Goal: Task Accomplishment & Management: Complete application form

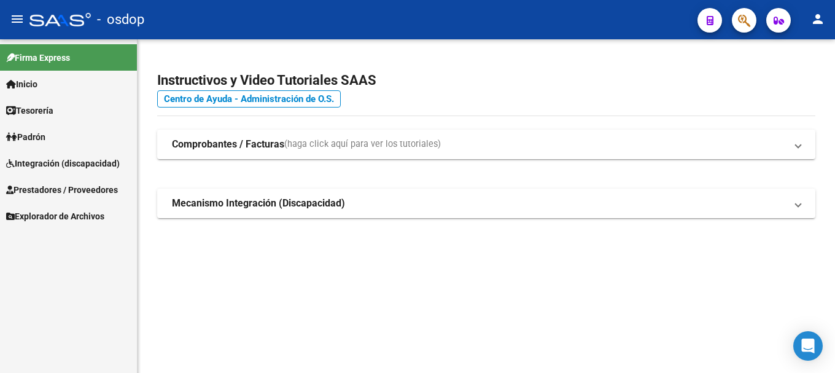
click at [60, 188] on span "Prestadores / Proveedores" at bounding box center [62, 190] width 112 height 14
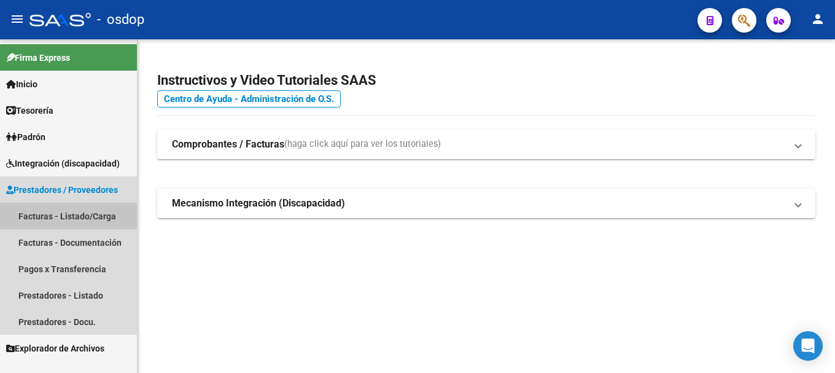
click at [70, 215] on link "Facturas - Listado/Carga" at bounding box center [68, 216] width 137 height 26
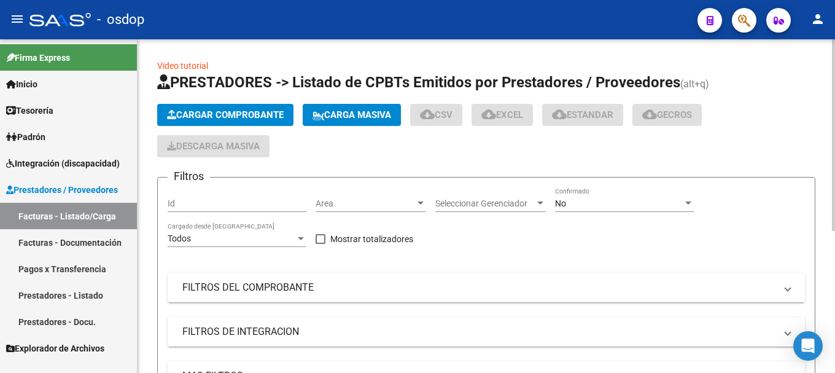
click at [253, 103] on app-list-header "PRESTADORES -> Listado de CPBTs Emitidos por Prestadores / Proveedores (alt+q) …" at bounding box center [486, 284] width 658 height 424
click at [257, 120] on span "Cargar Comprobante" at bounding box center [225, 114] width 117 height 11
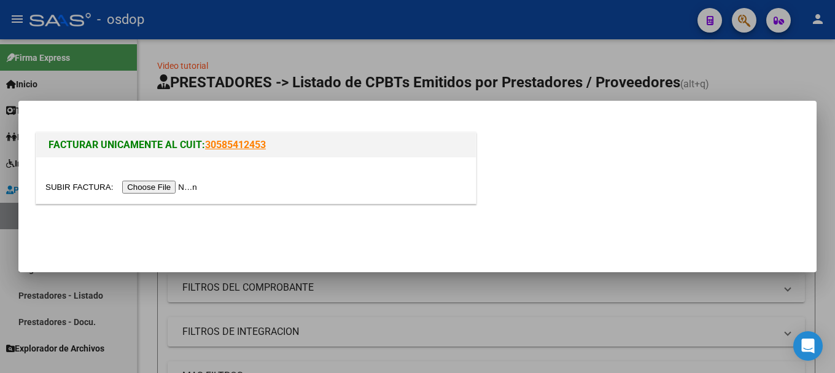
click at [166, 181] on input "file" at bounding box center [122, 187] width 155 height 13
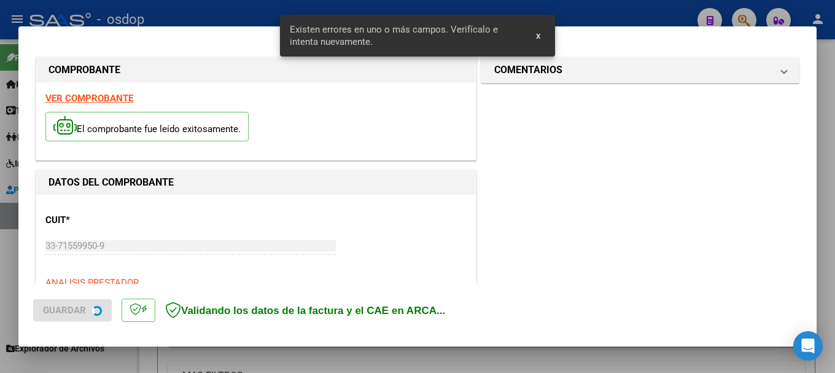
scroll to position [306, 0]
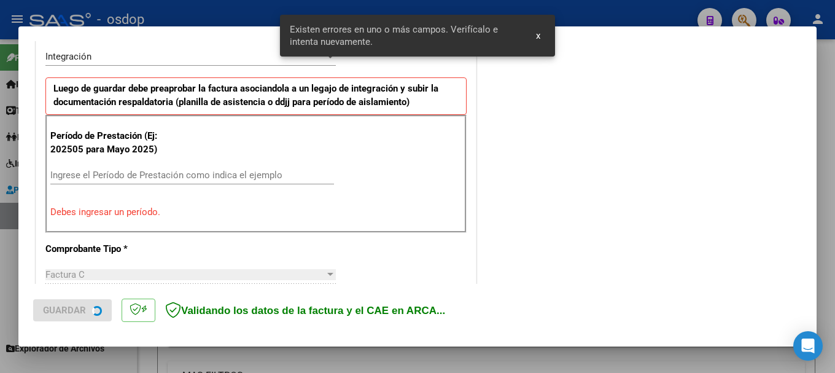
drag, startPoint x: 141, startPoint y: 167, endPoint x: 145, endPoint y: 175, distance: 9.1
click at [141, 169] on div "Ingrese el Período de Prestación como indica el ejemplo" at bounding box center [192, 175] width 284 height 18
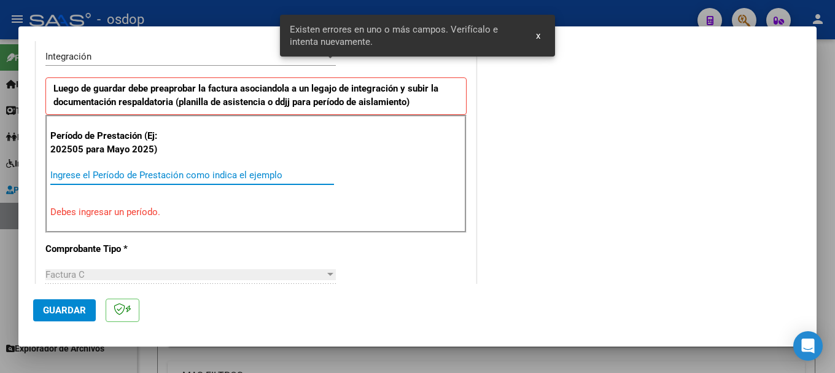
click at [146, 176] on input "Ingrese el Período de Prestación como indica el ejemplo" at bounding box center [192, 174] width 284 height 11
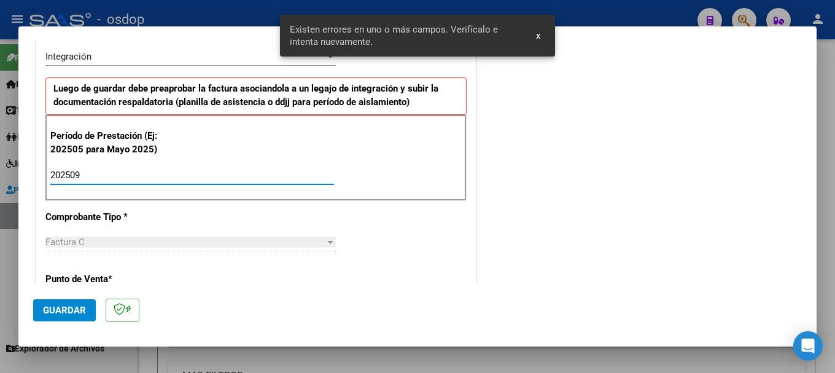
scroll to position [491, 0]
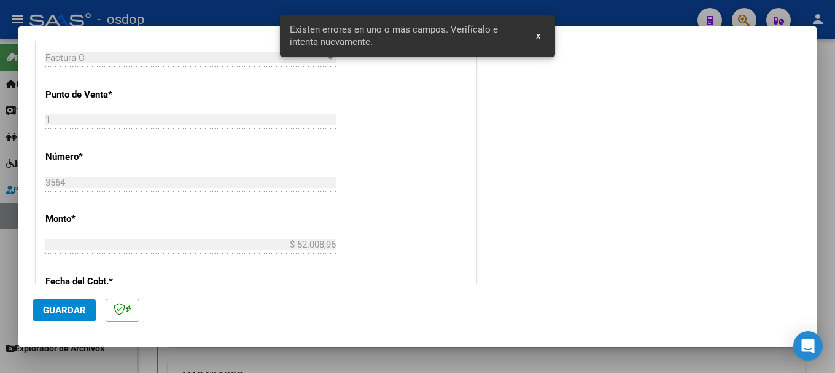
type input "202509"
click at [77, 317] on button "Guardar" at bounding box center [64, 310] width 63 height 22
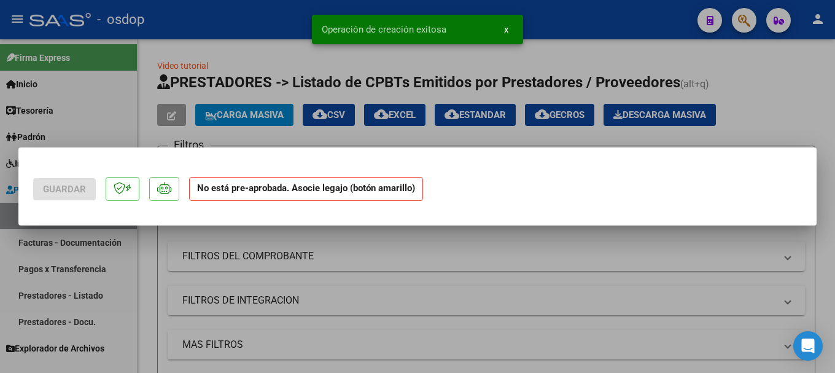
scroll to position [0, 0]
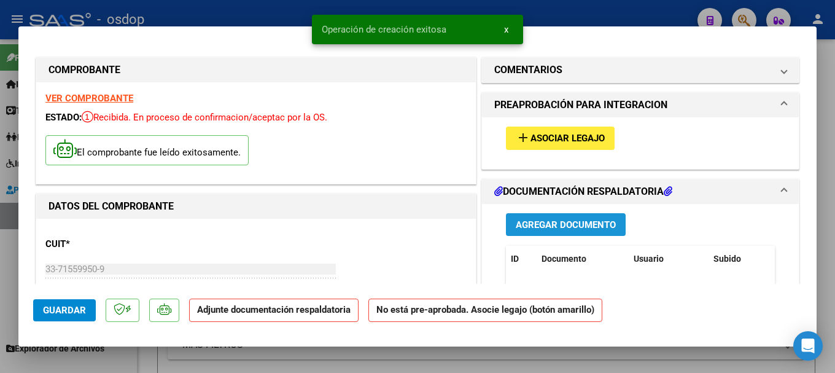
click at [569, 220] on span "Agregar Documento" at bounding box center [566, 224] width 100 height 11
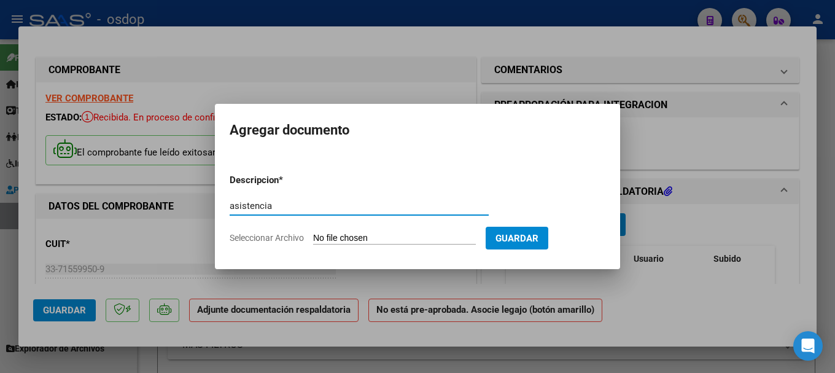
type input "asistencia"
click at [407, 237] on input "Seleccionar Archivo" at bounding box center [394, 239] width 163 height 12
type input "C:\fakepath\OSDOP [PERSON_NAME] ASISTENCIA TTE [DATE].pdf"
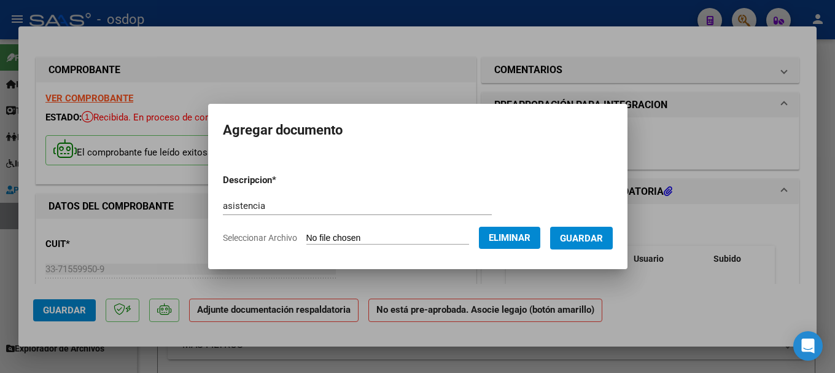
click at [591, 230] on button "Guardar" at bounding box center [581, 238] width 63 height 23
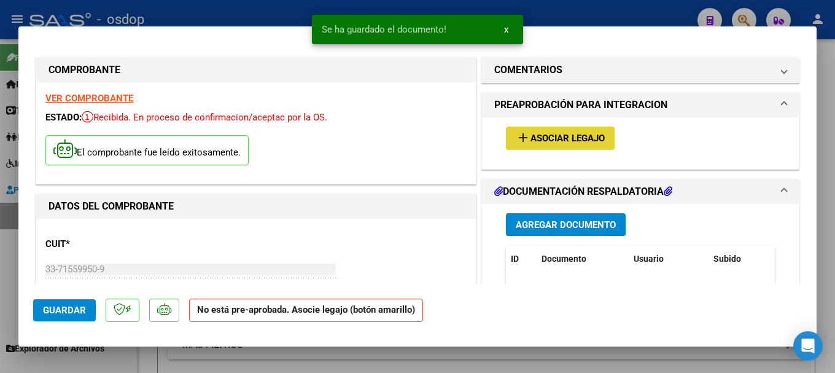
click at [542, 134] on span "Asociar Legajo" at bounding box center [567, 138] width 74 height 11
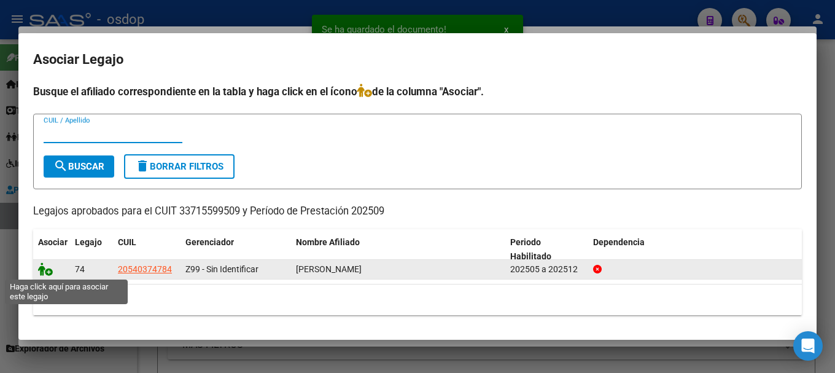
click at [42, 270] on icon at bounding box center [45, 269] width 15 height 14
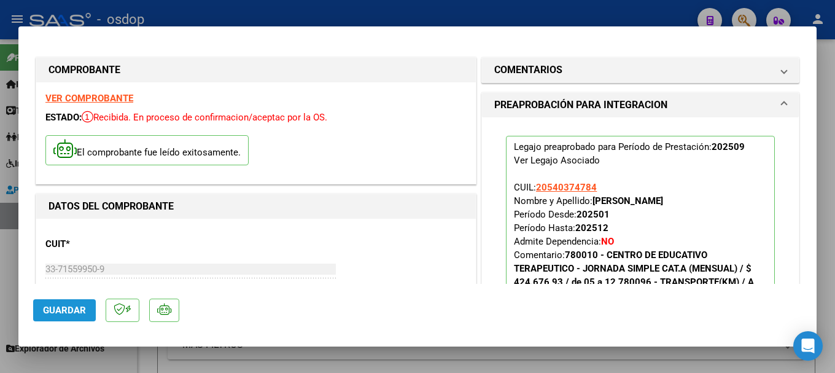
click at [73, 306] on span "Guardar" at bounding box center [64, 310] width 43 height 11
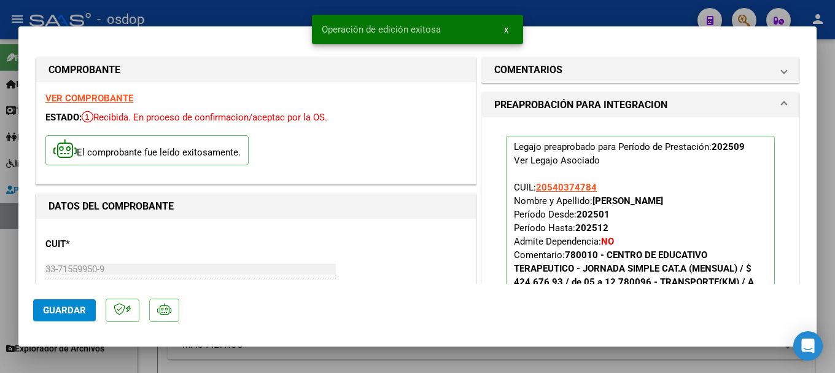
click at [48, 315] on span "Guardar" at bounding box center [64, 310] width 43 height 11
click at [249, 10] on div at bounding box center [417, 186] width 835 height 373
type input "$ 0,00"
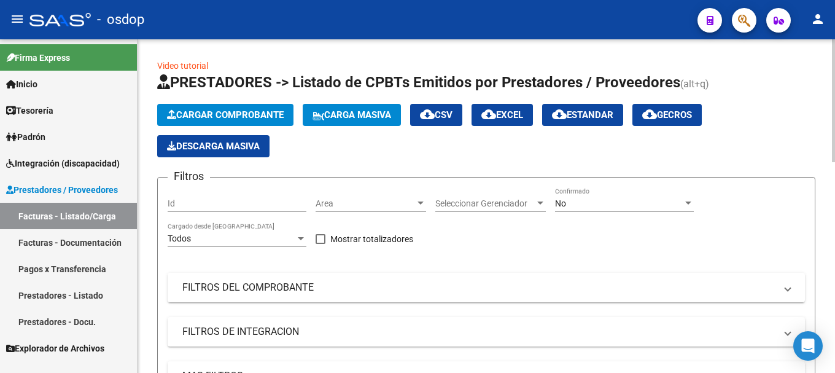
click at [225, 118] on span "Cargar Comprobante" at bounding box center [225, 114] width 117 height 11
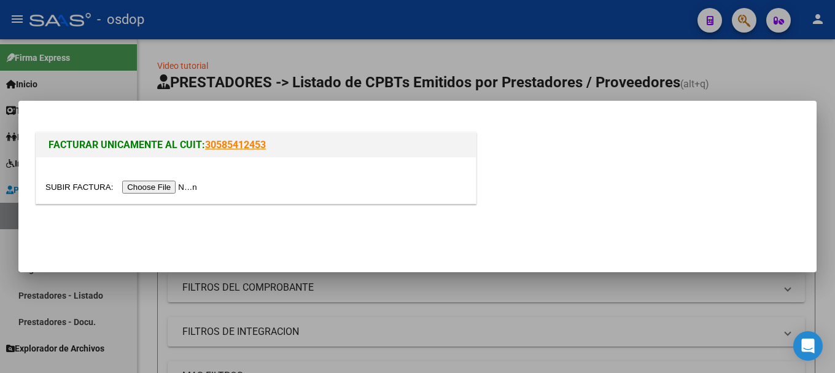
click at [158, 190] on input "file" at bounding box center [122, 187] width 155 height 13
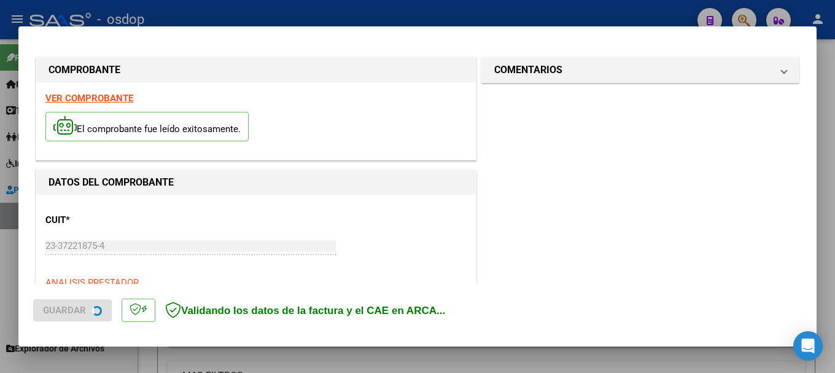
scroll to position [306, 0]
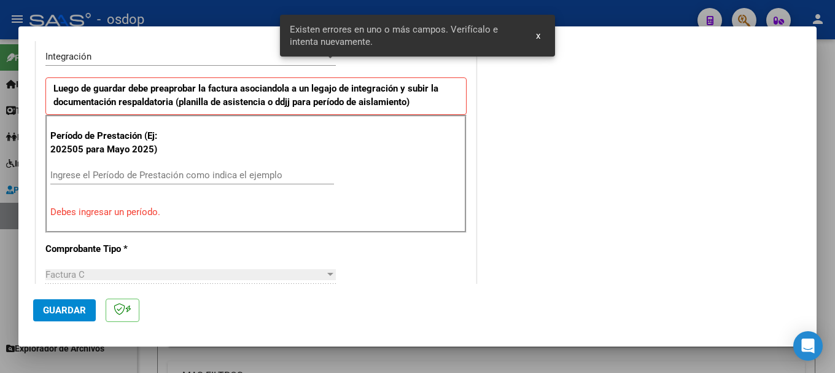
click at [107, 180] on input "Ingrese el Período de Prestación como indica el ejemplo" at bounding box center [192, 174] width 284 height 11
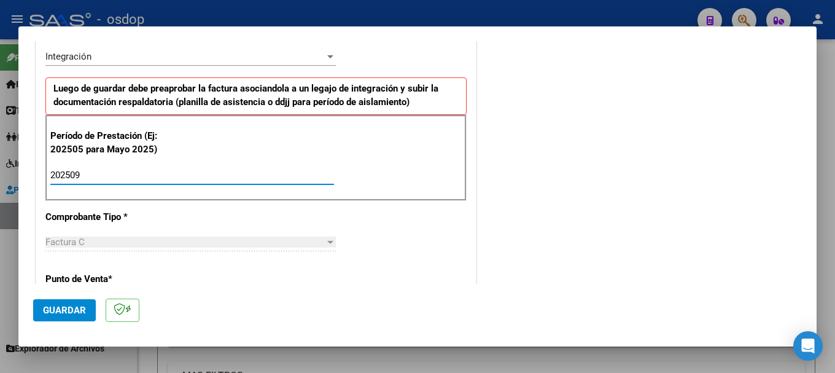
type input "202509"
click at [71, 311] on span "Guardar" at bounding box center [64, 310] width 43 height 11
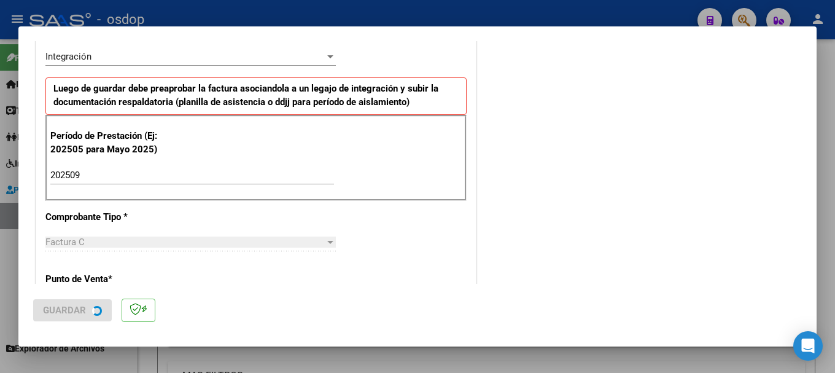
scroll to position [0, 0]
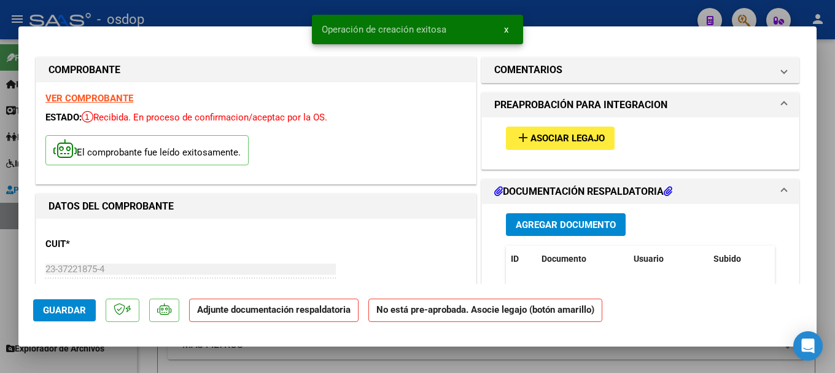
click at [559, 225] on span "Agregar Documento" at bounding box center [566, 224] width 100 height 11
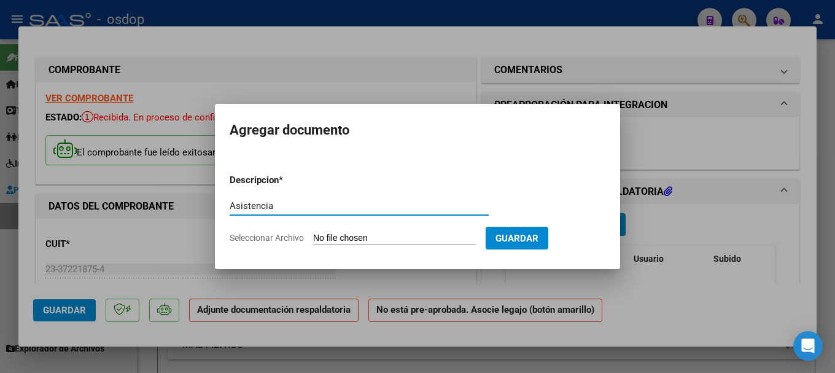
type input "Asistencia"
click at [386, 235] on input "Seleccionar Archivo" at bounding box center [394, 239] width 163 height 12
type input "C:\fakepath\planilla septiembre.pdf"
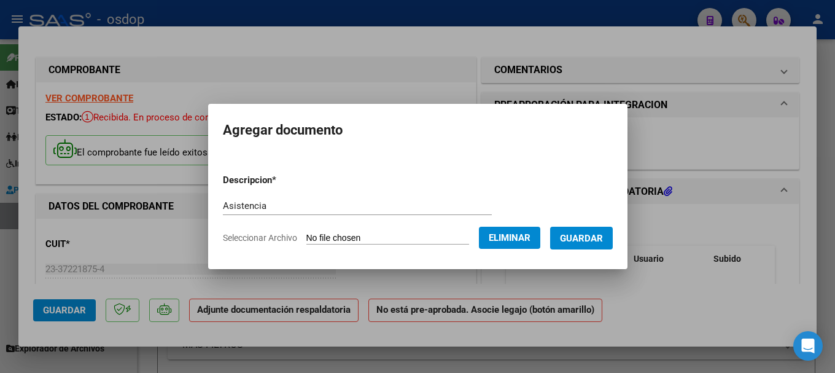
click at [581, 237] on span "Guardar" at bounding box center [581, 238] width 43 height 11
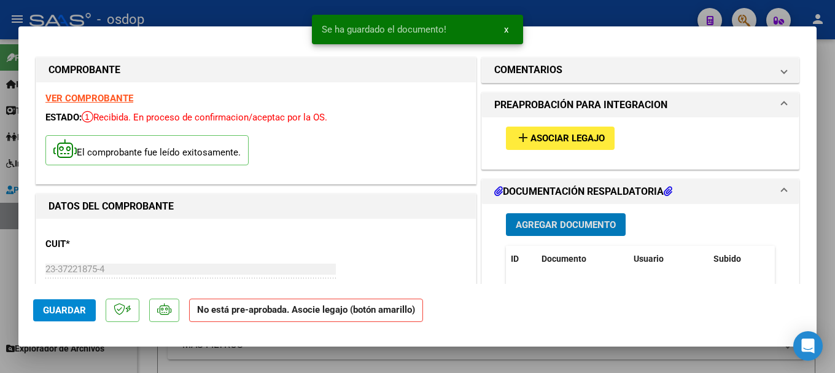
click at [538, 134] on span "Asociar Legajo" at bounding box center [567, 138] width 74 height 11
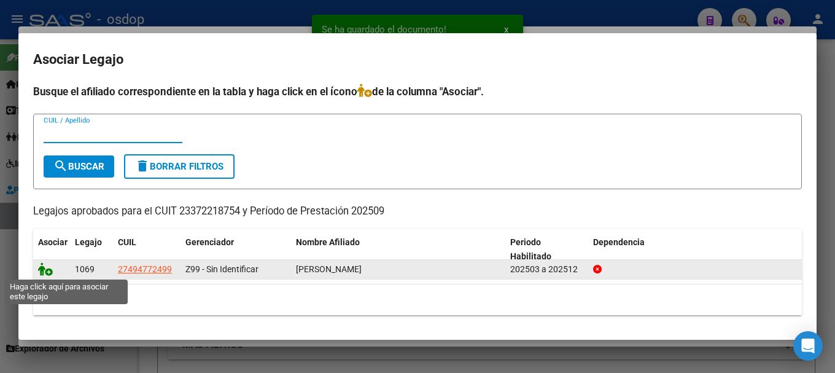
click at [44, 268] on icon at bounding box center [45, 269] width 15 height 14
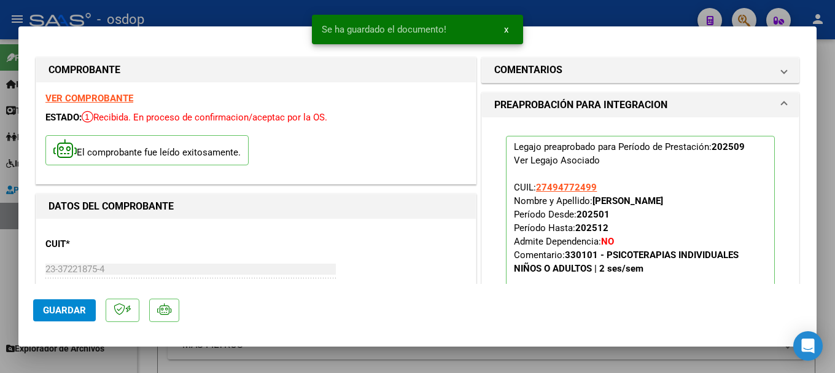
click at [68, 306] on span "Guardar" at bounding box center [64, 310] width 43 height 11
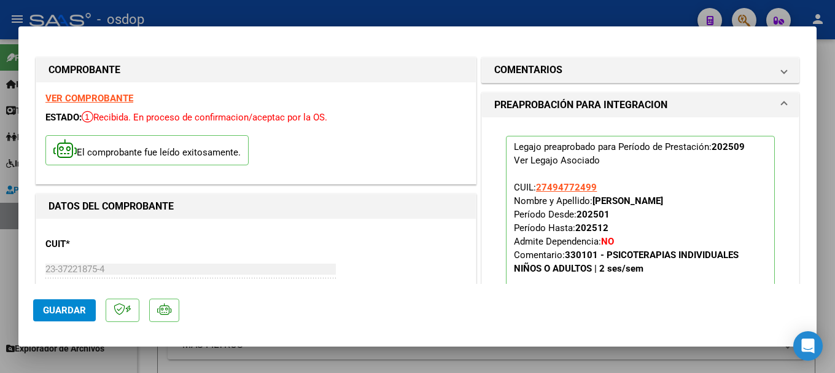
click at [59, 306] on span "Guardar" at bounding box center [64, 310] width 43 height 11
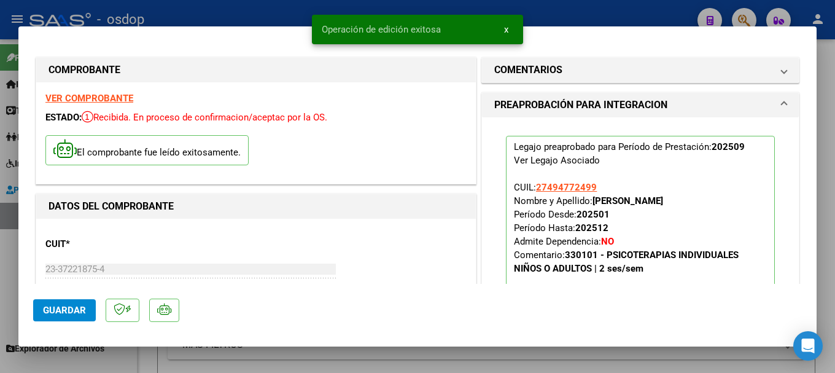
click at [240, 14] on div at bounding box center [417, 186] width 835 height 373
type input "$ 0,00"
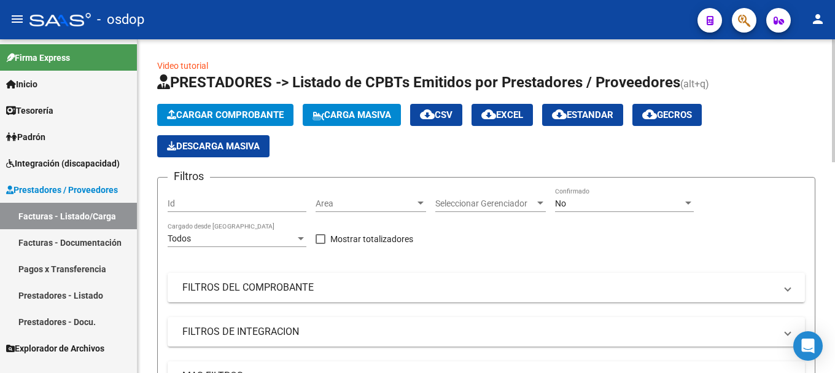
click at [226, 115] on span "Cargar Comprobante" at bounding box center [225, 114] width 117 height 11
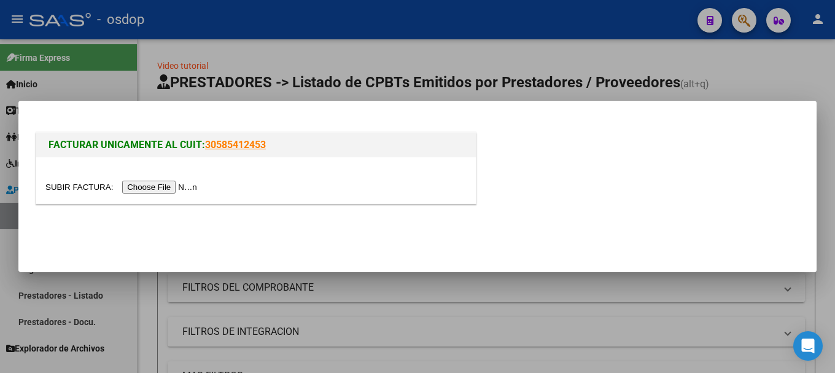
click at [153, 180] on div at bounding box center [255, 187] width 421 height 14
click at [154, 185] on input "file" at bounding box center [122, 187] width 155 height 13
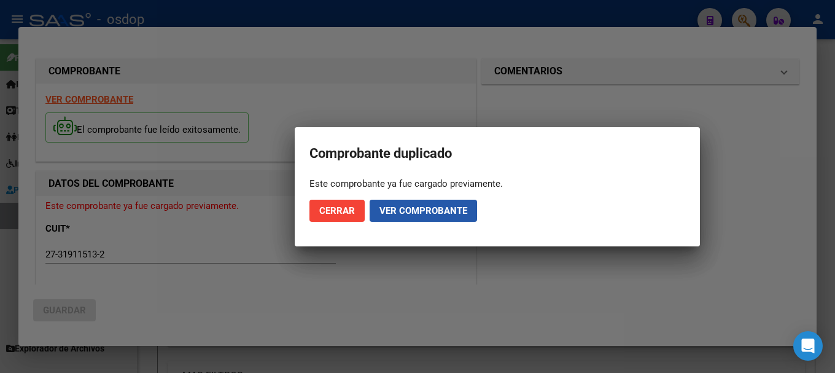
click at [425, 211] on span "Ver comprobante" at bounding box center [423, 210] width 88 height 11
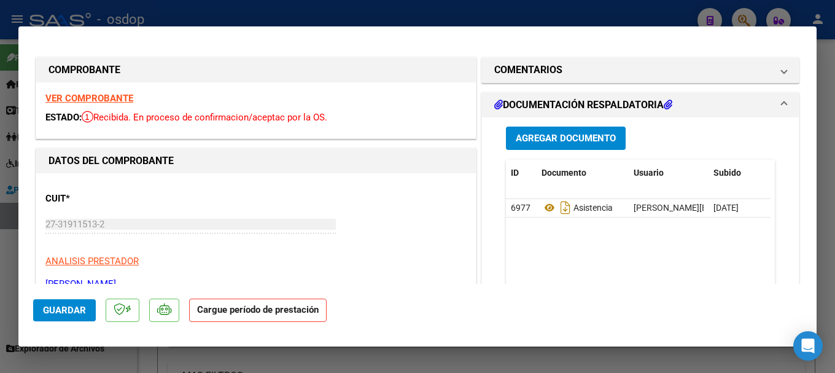
click at [450, 13] on div at bounding box center [417, 186] width 835 height 373
type input "$ 0,00"
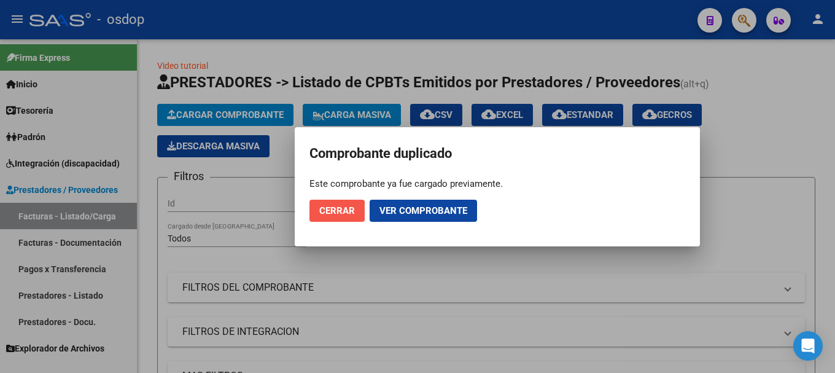
click at [317, 210] on button "Cerrar" at bounding box center [336, 211] width 55 height 22
